Goal: Task Accomplishment & Management: Use online tool/utility

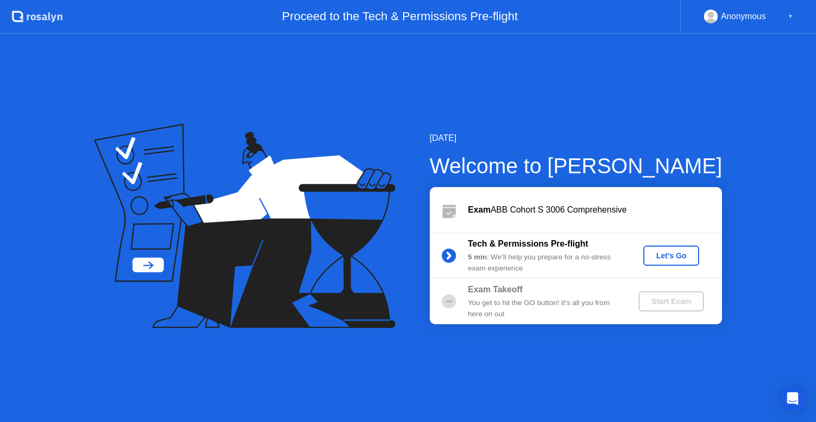
click at [664, 251] on div "Let's Go" at bounding box center [670, 255] width 47 height 8
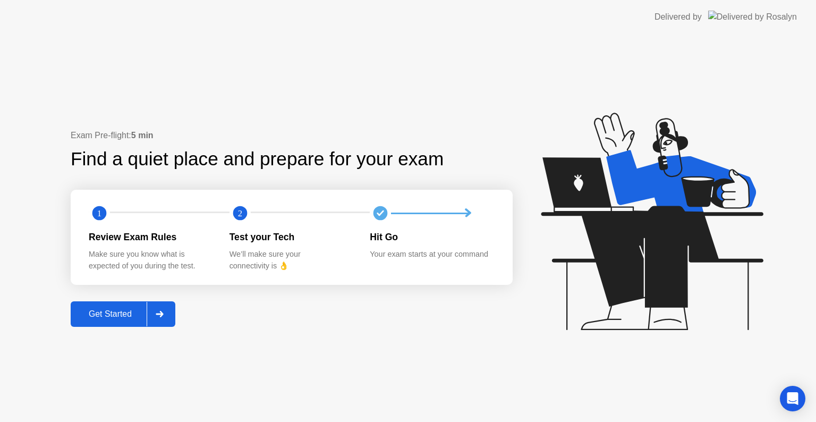
click at [121, 307] on button "Get Started" at bounding box center [123, 313] width 105 height 25
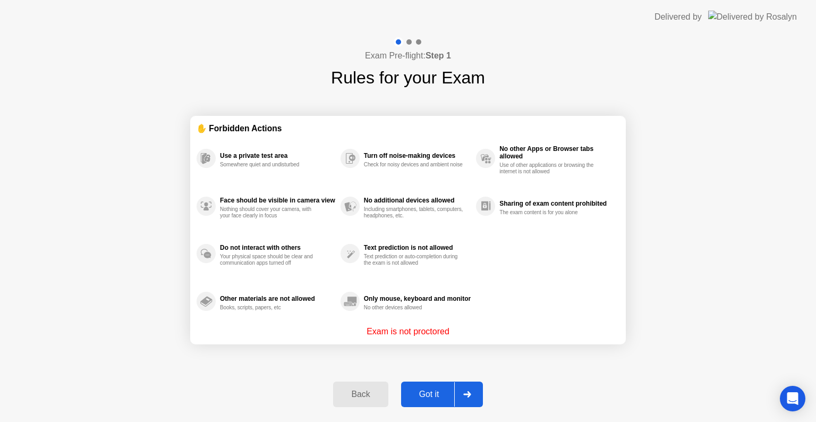
click at [433, 397] on div "Got it" at bounding box center [429, 394] width 50 height 10
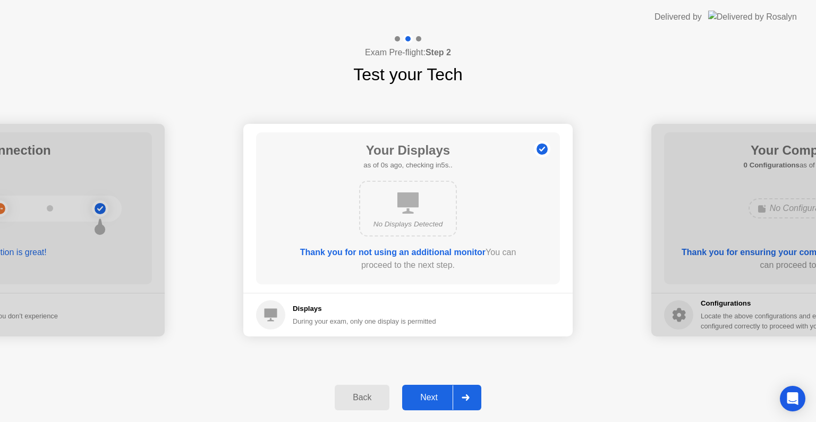
click at [433, 397] on div "Next" at bounding box center [428, 397] width 47 height 10
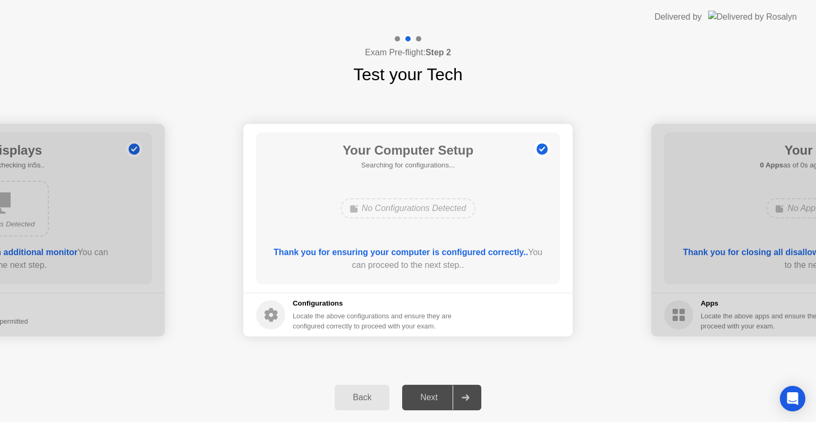
click at [433, 397] on div "Next" at bounding box center [428, 397] width 47 height 10
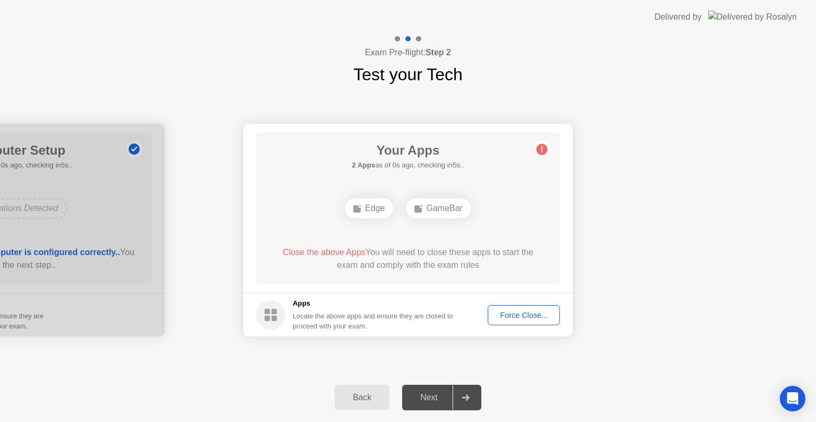
click at [433, 397] on div "Next" at bounding box center [428, 397] width 47 height 10
click at [526, 329] on footer "Apps Locate the above apps and ensure they are closed to proceed with your exam…" at bounding box center [407, 315] width 329 height 44
click at [533, 321] on button "Force Close..." at bounding box center [523, 315] width 72 height 20
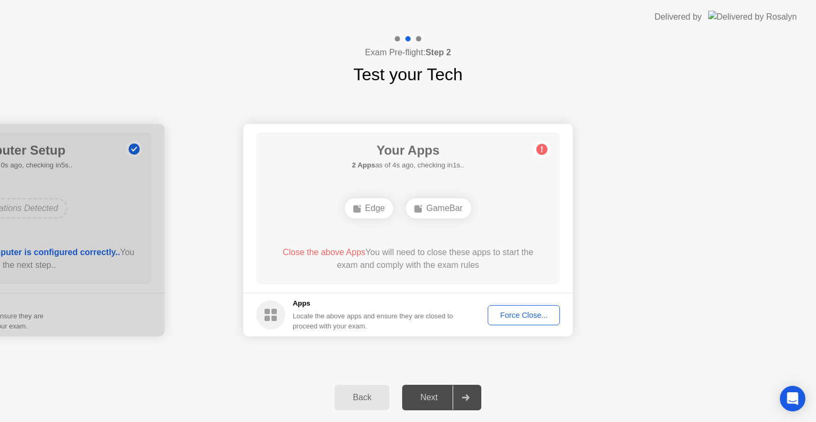
click at [518, 314] on div "Force Close..." at bounding box center [523, 315] width 65 height 8
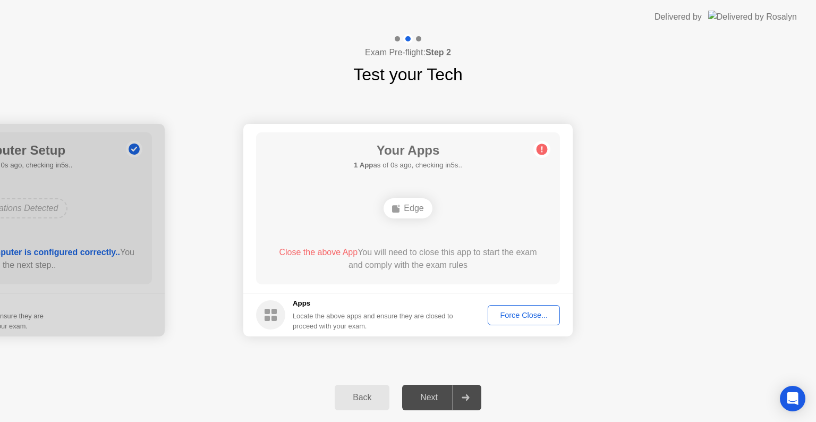
click at [522, 311] on div "Force Close..." at bounding box center [523, 315] width 65 height 8
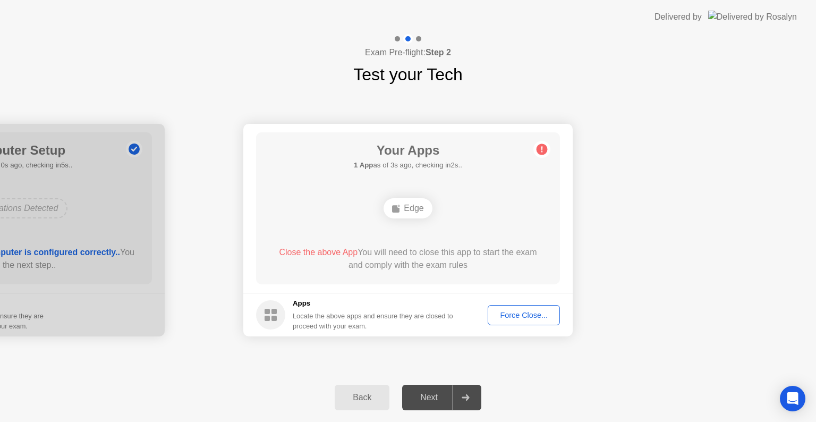
click at [514, 315] on div "Force Close..." at bounding box center [523, 315] width 65 height 8
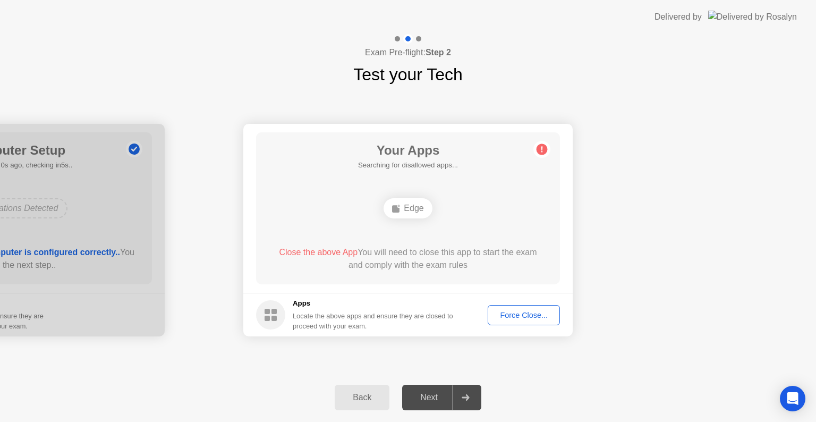
drag, startPoint x: 525, startPoint y: 326, endPoint x: 514, endPoint y: 312, distance: 18.2
click at [514, 312] on footer "Apps Locate the above apps and ensure they are closed to proceed with your exam…" at bounding box center [407, 315] width 329 height 44
click at [514, 312] on div "Force Close..." at bounding box center [523, 315] width 65 height 8
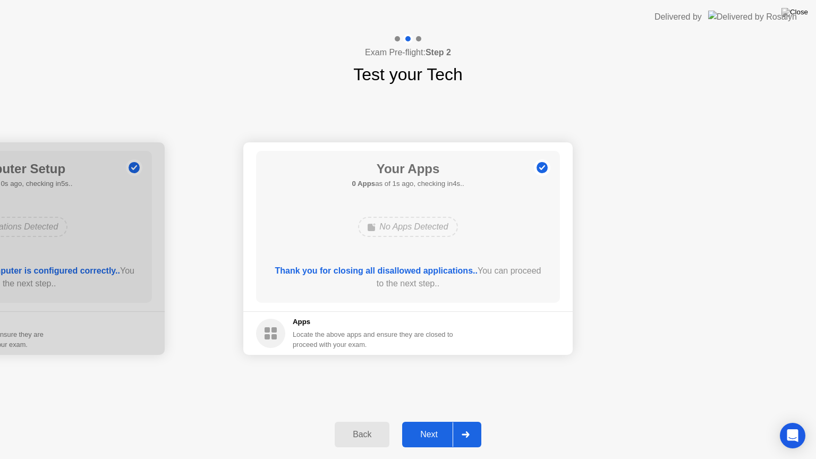
click at [436, 421] on button "Next" at bounding box center [441, 434] width 79 height 25
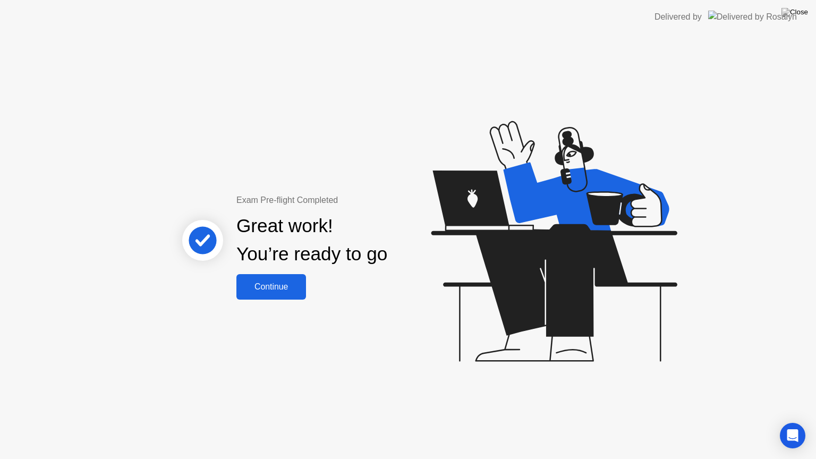
click at [285, 286] on div "Continue" at bounding box center [270, 287] width 63 height 10
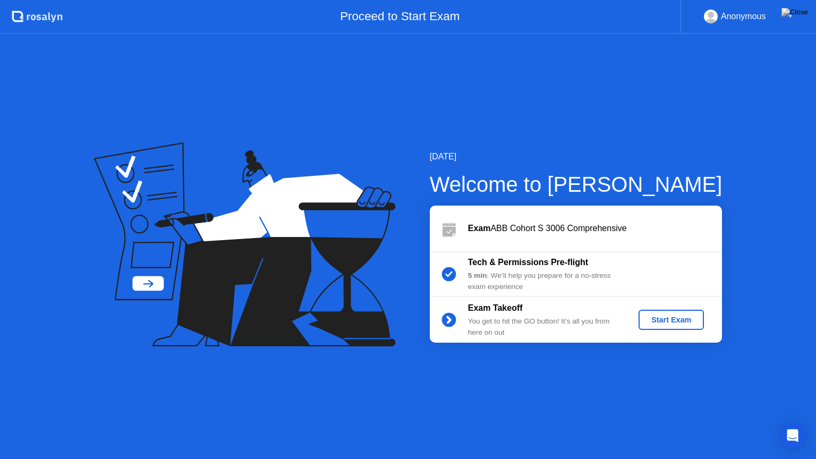
click at [673, 319] on div "Start Exam" at bounding box center [671, 319] width 57 height 8
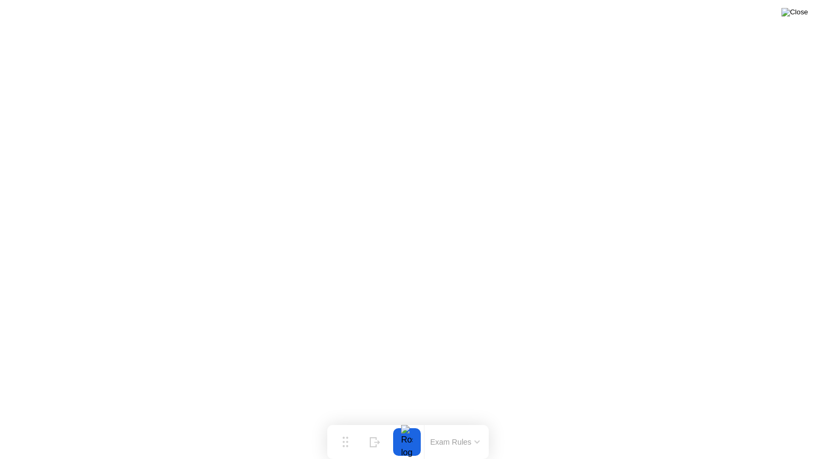
click at [803, 16] on img at bounding box center [794, 12] width 27 height 8
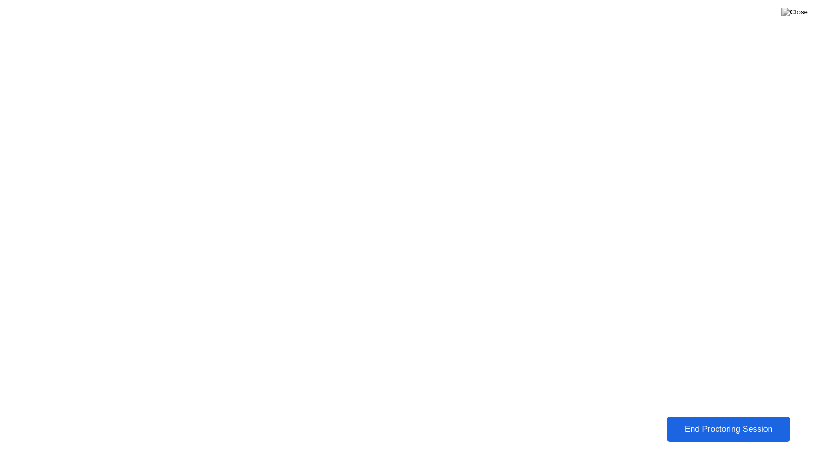
click at [723, 421] on button "End Proctoring Session" at bounding box center [728, 428] width 124 height 25
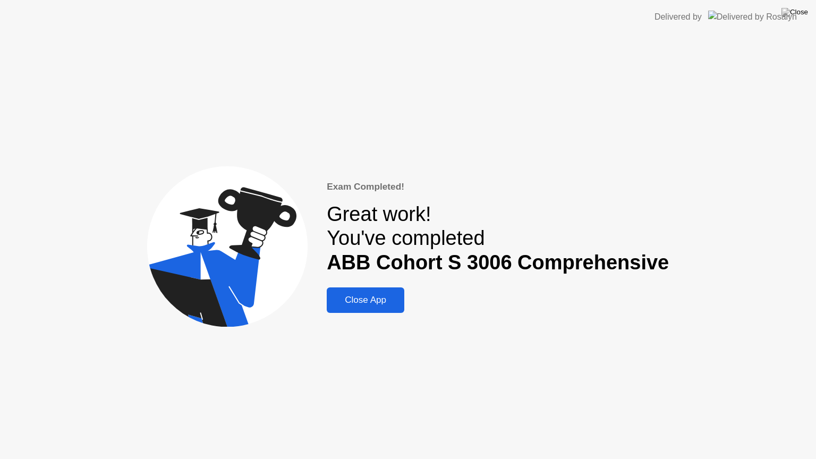
click at [367, 303] on div "Close App" at bounding box center [365, 300] width 71 height 11
